Goal: Download file/media

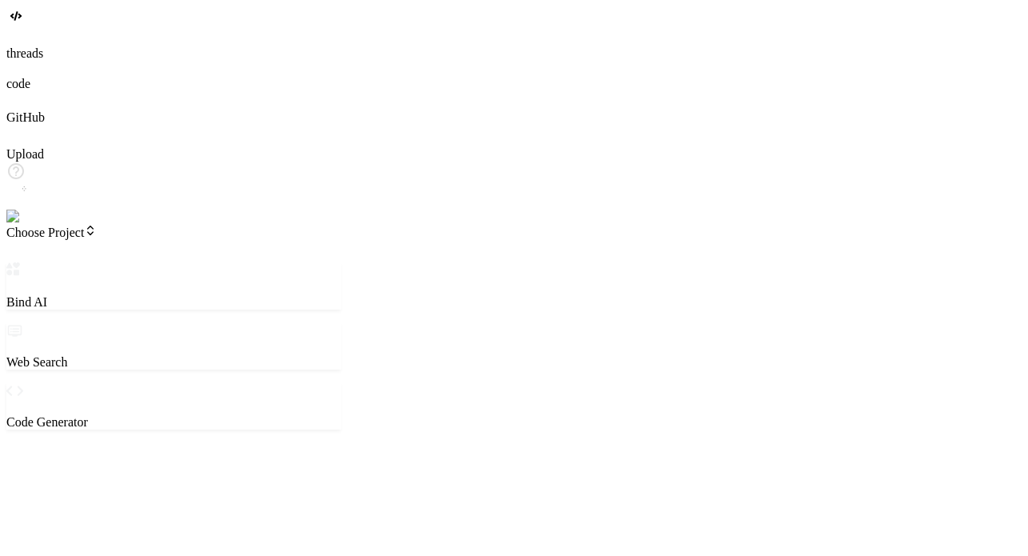
drag, startPoint x: 372, startPoint y: 297, endPoint x: 337, endPoint y: 278, distance: 40.1
click at [337, 278] on div "Bind AI Web Search Created with Pixso. Code Generator ‌ ‌ ‌ ‌ ‌ ‌ ‌ ‌ ‌ ‌ ‌ ‌ ‌…" at bounding box center [172, 520] width 333 height 517
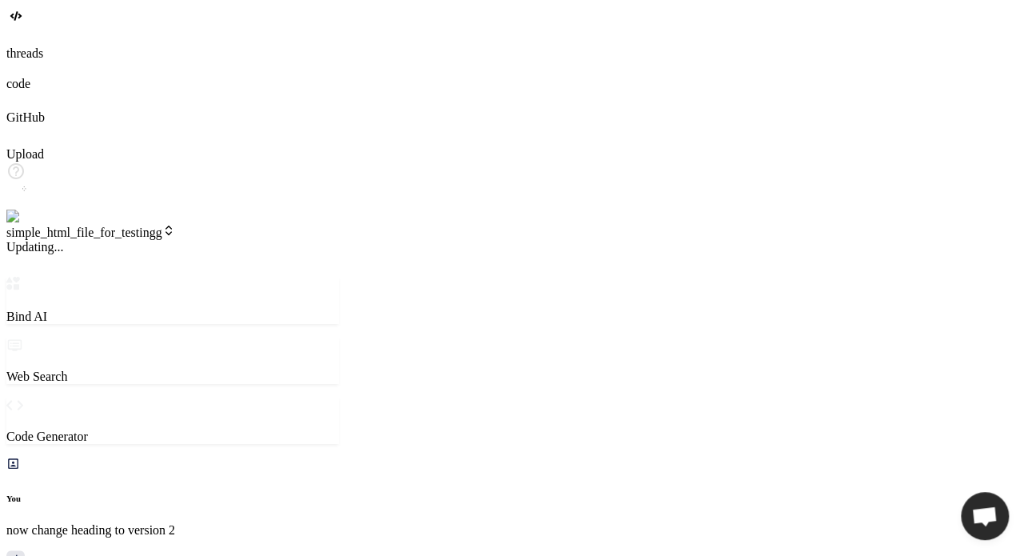
scroll to position [950, 0]
click at [30, 240] on span "v1" at bounding box center [18, 247] width 24 height 14
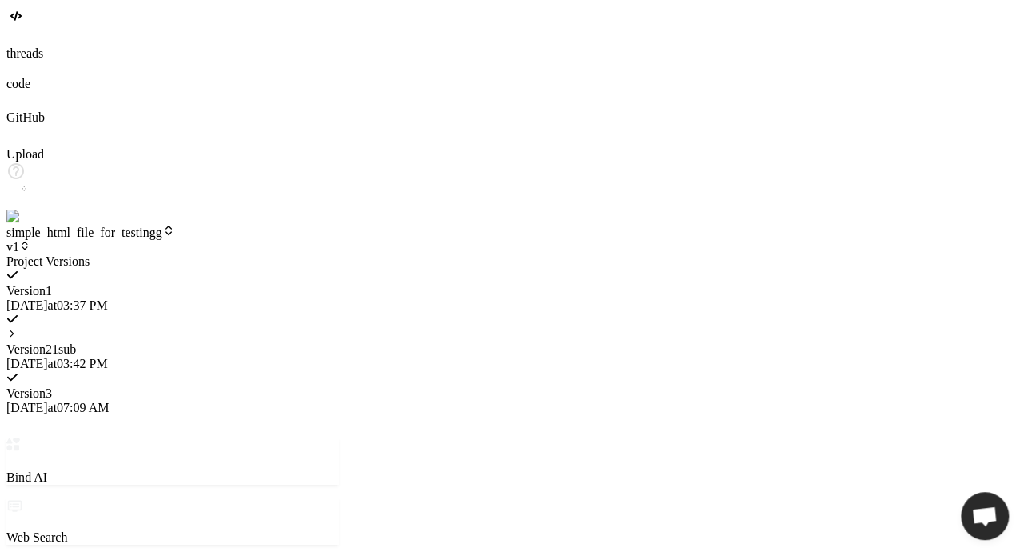
click at [52, 342] on span "Version 2" at bounding box center [29, 349] width 46 height 14
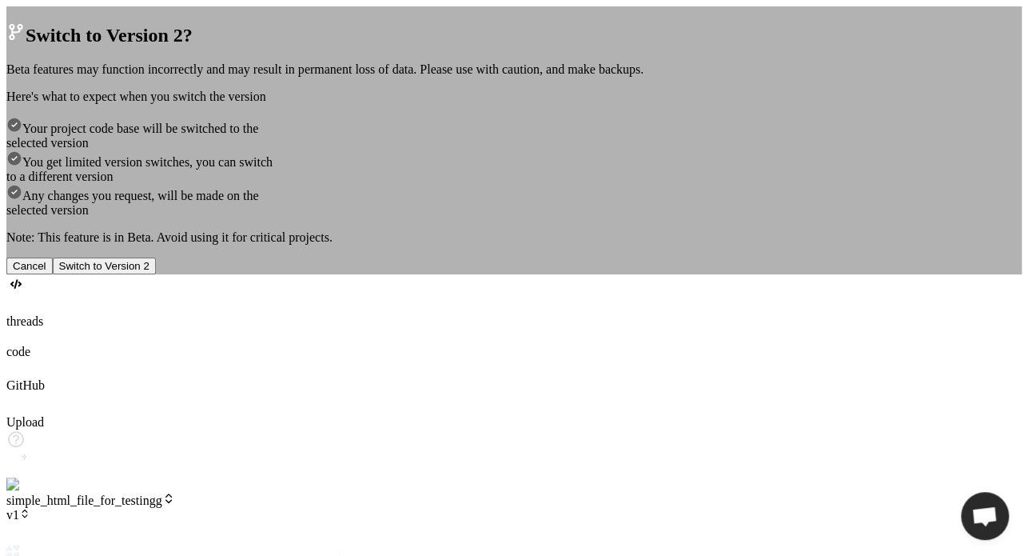
click at [53, 274] on button "Cancel" at bounding box center [29, 266] width 46 height 17
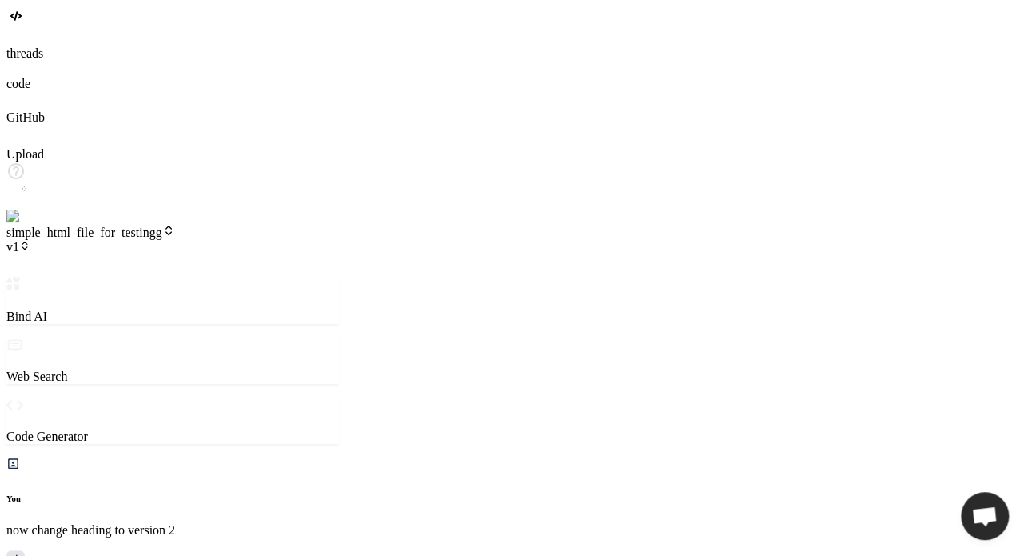
click at [30, 240] on span "v1" at bounding box center [18, 247] width 24 height 14
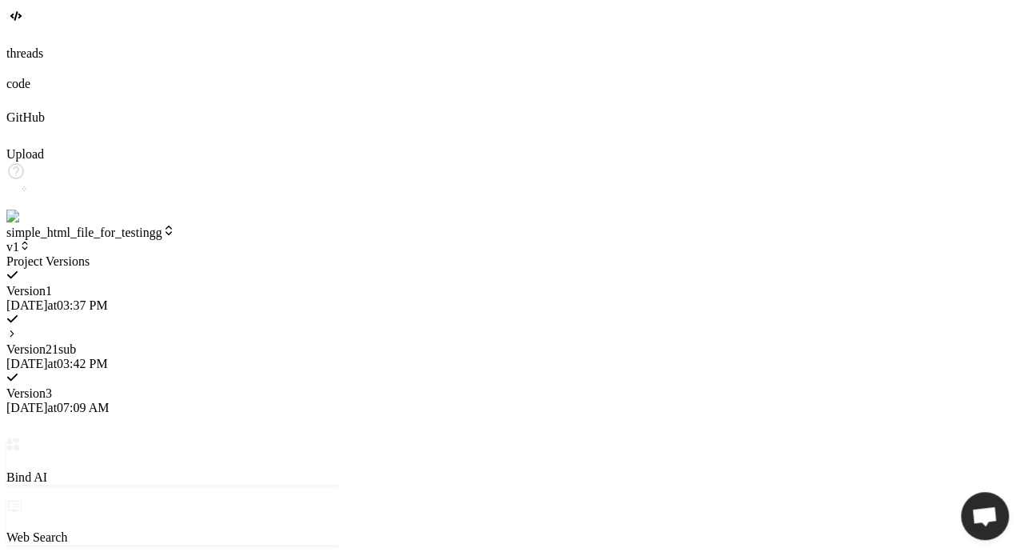
click at [18, 328] on icon at bounding box center [11, 333] width 11 height 11
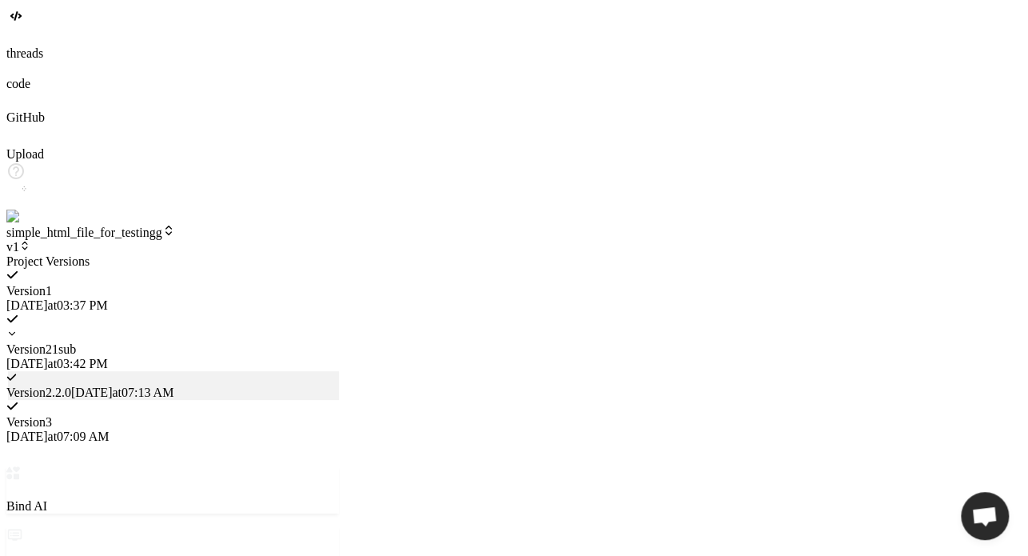
click at [174, 385] on span "[DATE] 07:13 AM" at bounding box center [122, 392] width 102 height 14
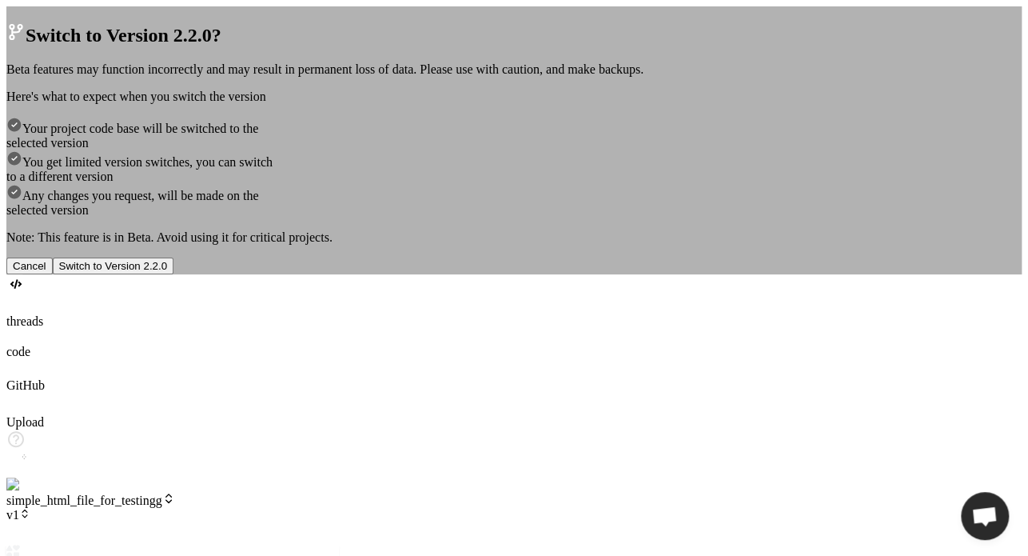
click at [174, 274] on button "Switch to Version 2.2.0" at bounding box center [114, 266] width 122 height 17
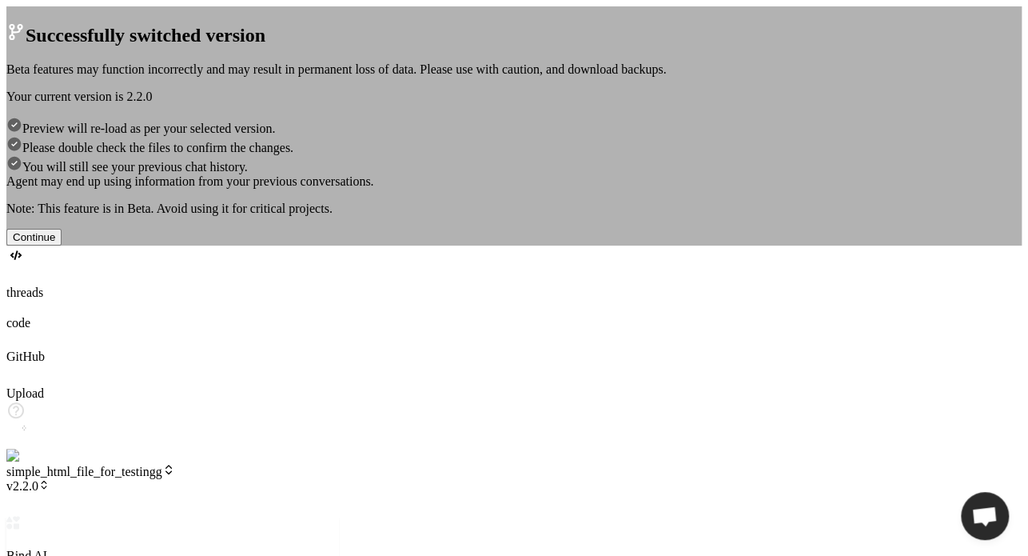
scroll to position [798, 0]
click at [62, 246] on button "Continue" at bounding box center [33, 237] width 55 height 17
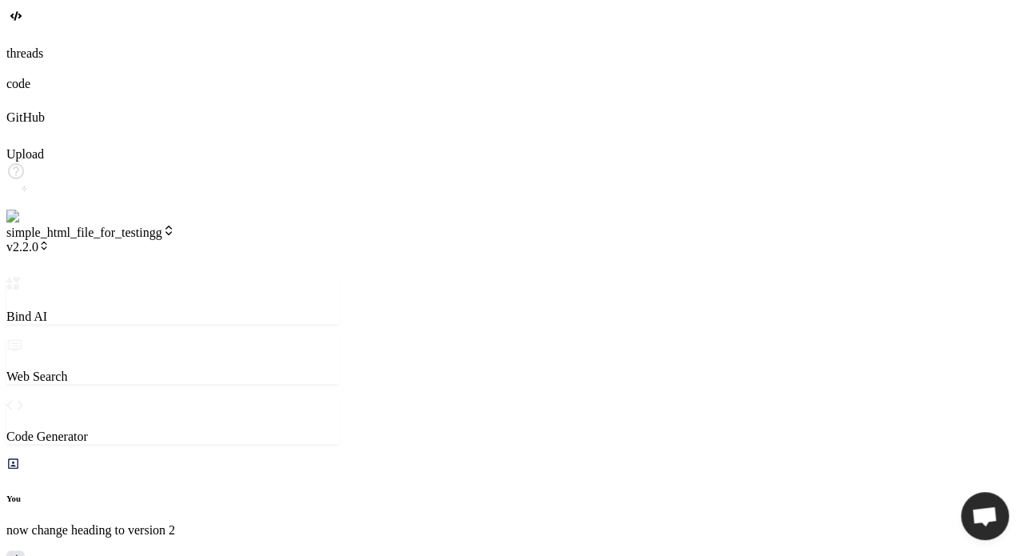
scroll to position [1289, 0]
click at [50, 240] on span "v2.2.0" at bounding box center [27, 247] width 43 height 14
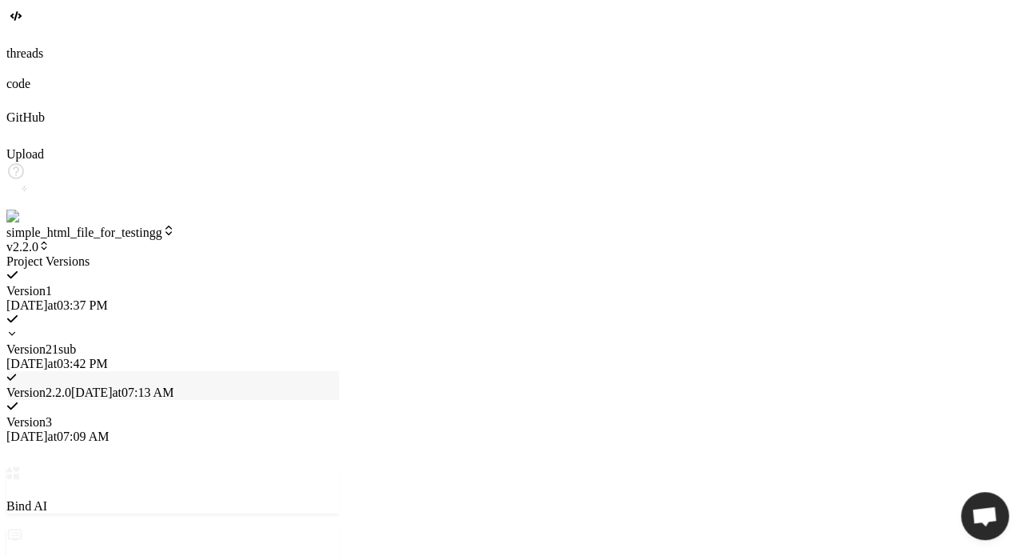
click at [109, 429] on span "[DATE] 07:09 AM" at bounding box center [57, 436] width 102 height 14
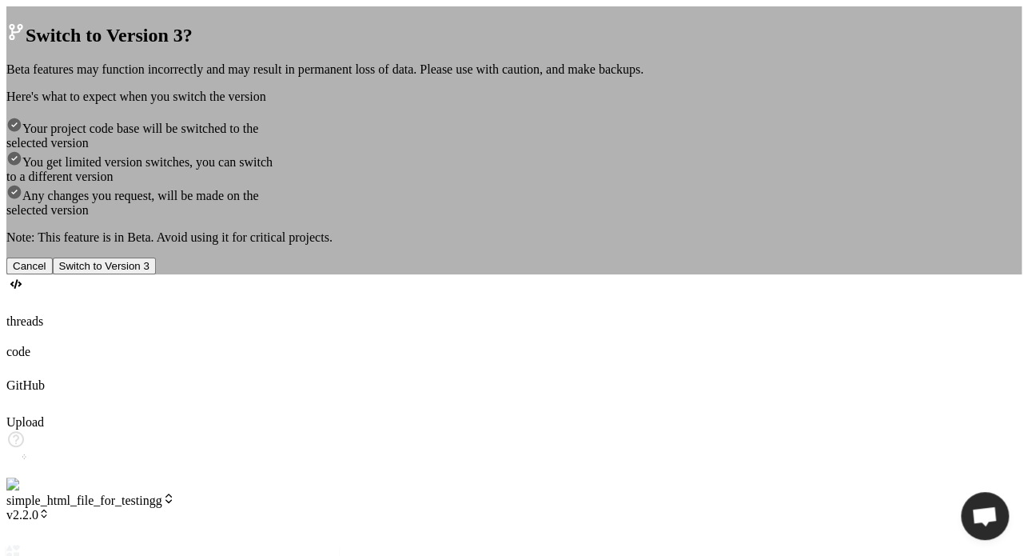
click at [156, 274] on button "Switch to Version 3" at bounding box center [104, 266] width 103 height 17
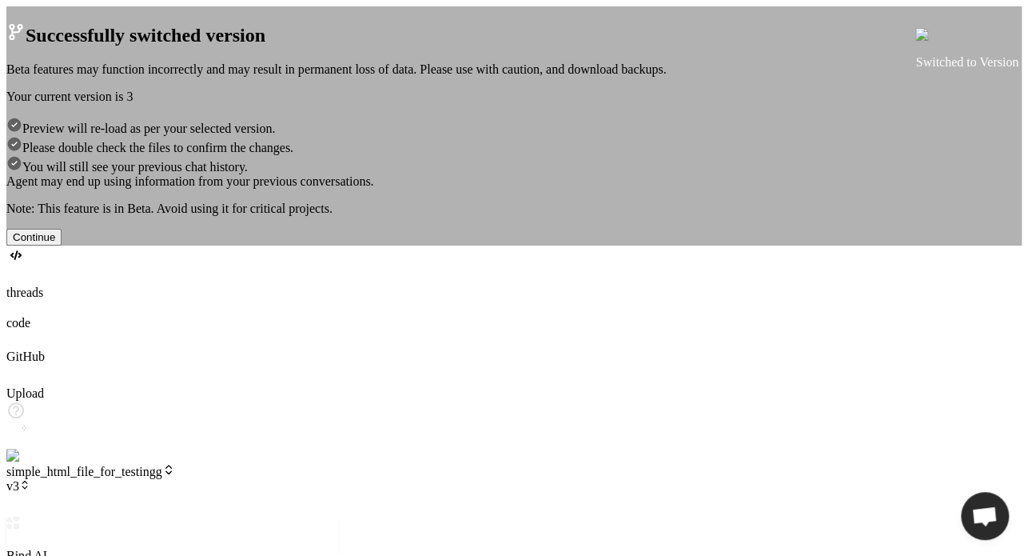
scroll to position [1489, 0]
click at [670, 15] on div "Successfully switched version Beta features may function incorrectly and may re…" at bounding box center [514, 125] width 1016 height 239
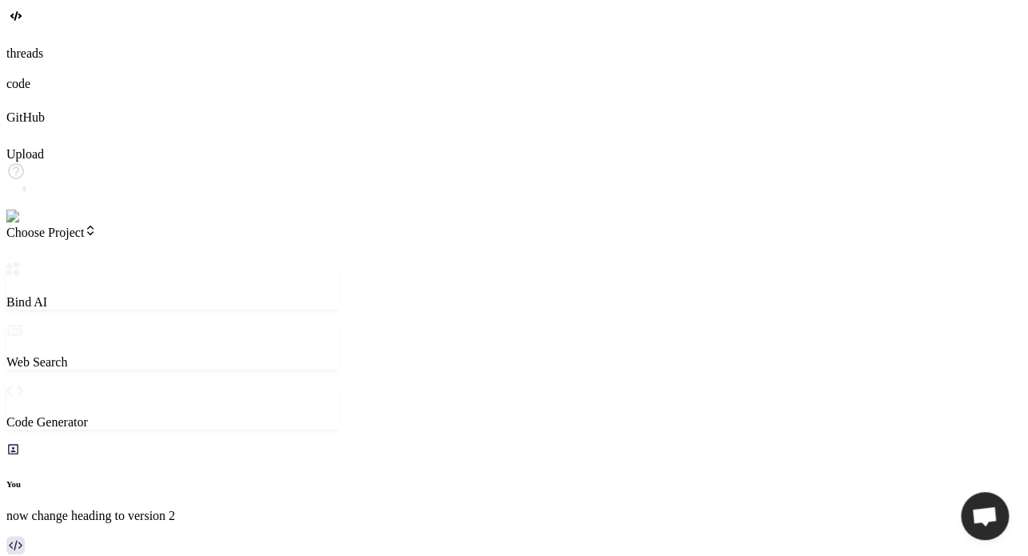
type textarea "x"
